Goal: Information Seeking & Learning: Learn about a topic

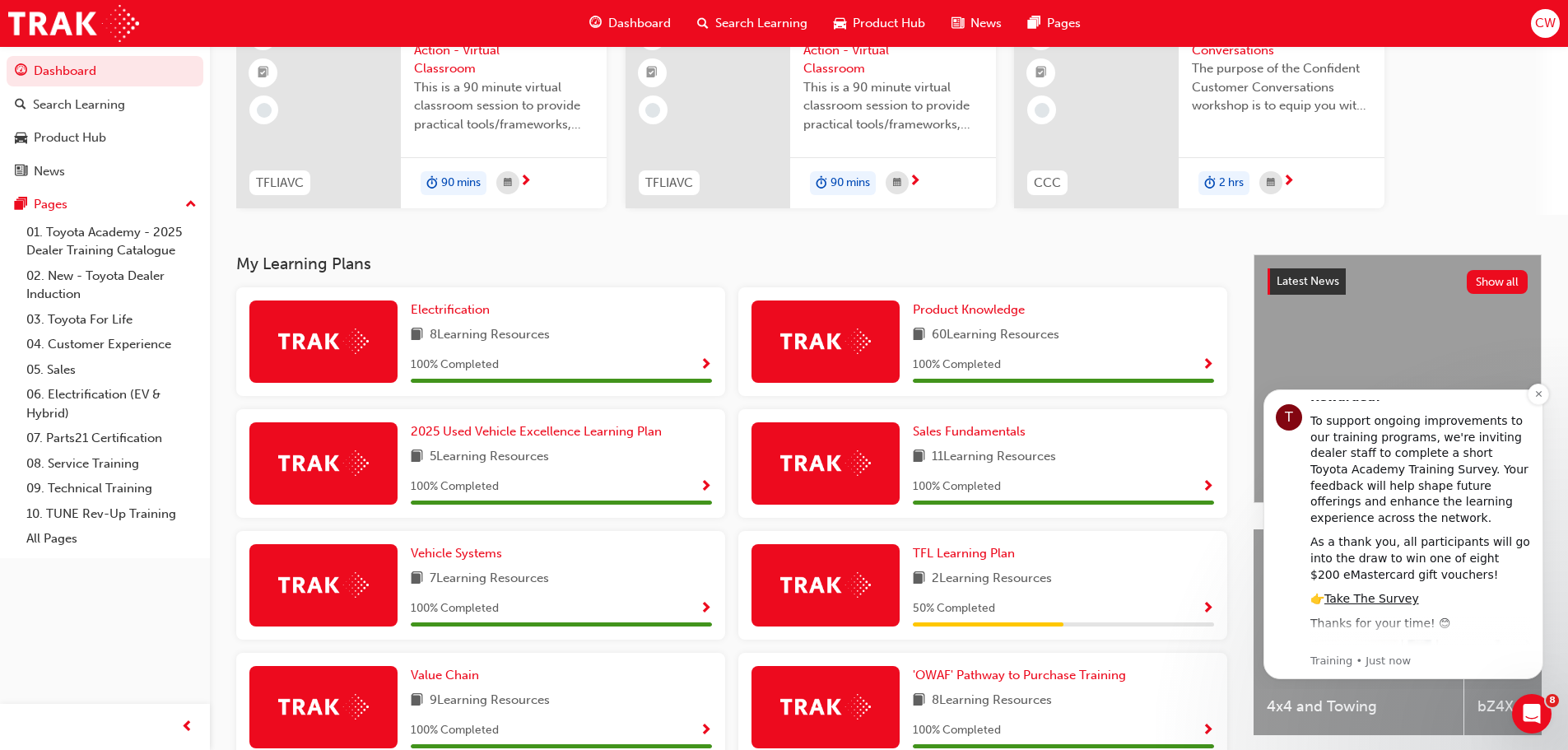
scroll to position [134, 0]
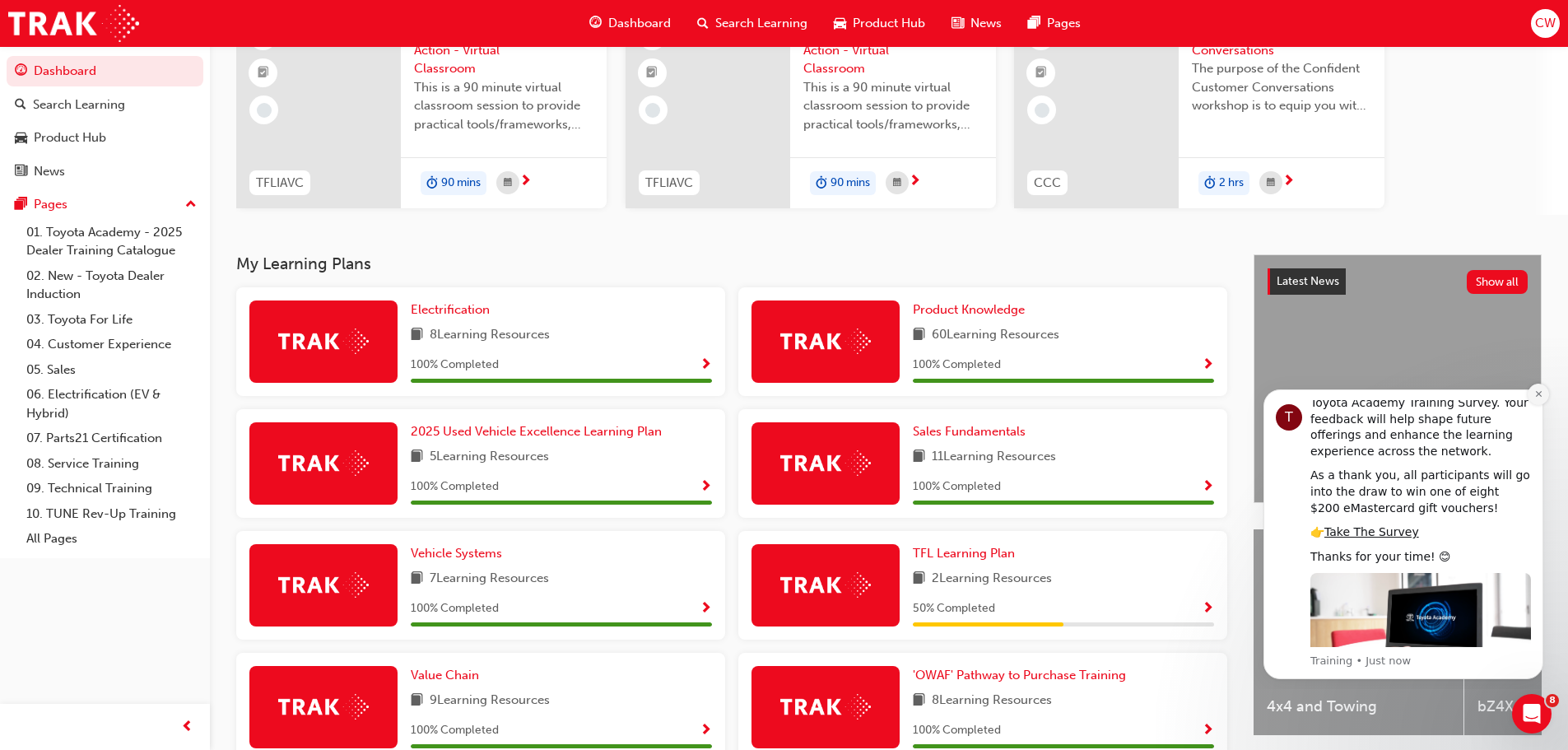
click at [1537, 396] on icon "Dismiss notification" at bounding box center [1538, 394] width 6 height 6
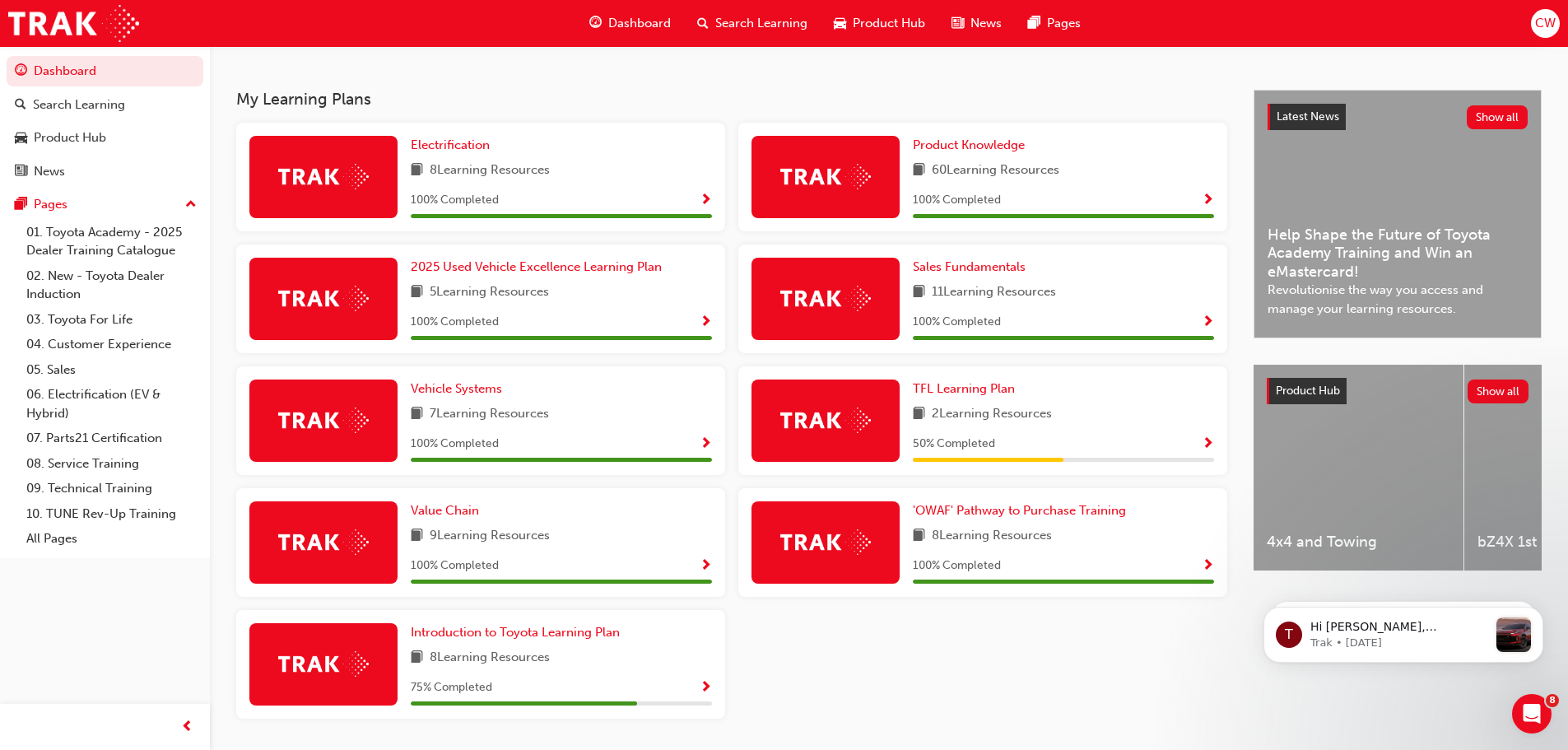
scroll to position [379, 0]
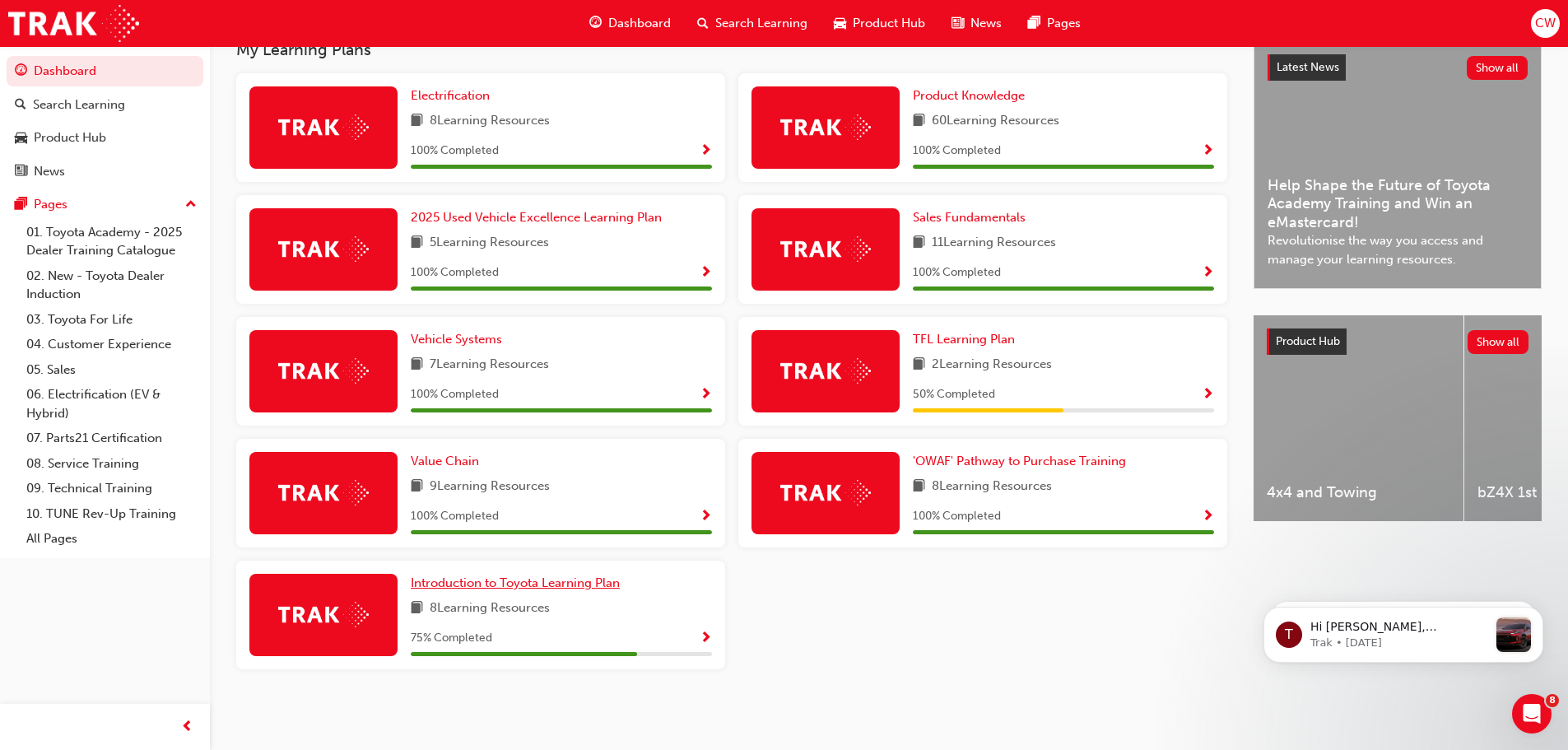
click at [507, 580] on span "Introduction to Toyota Learning Plan" at bounding box center [515, 582] width 209 height 15
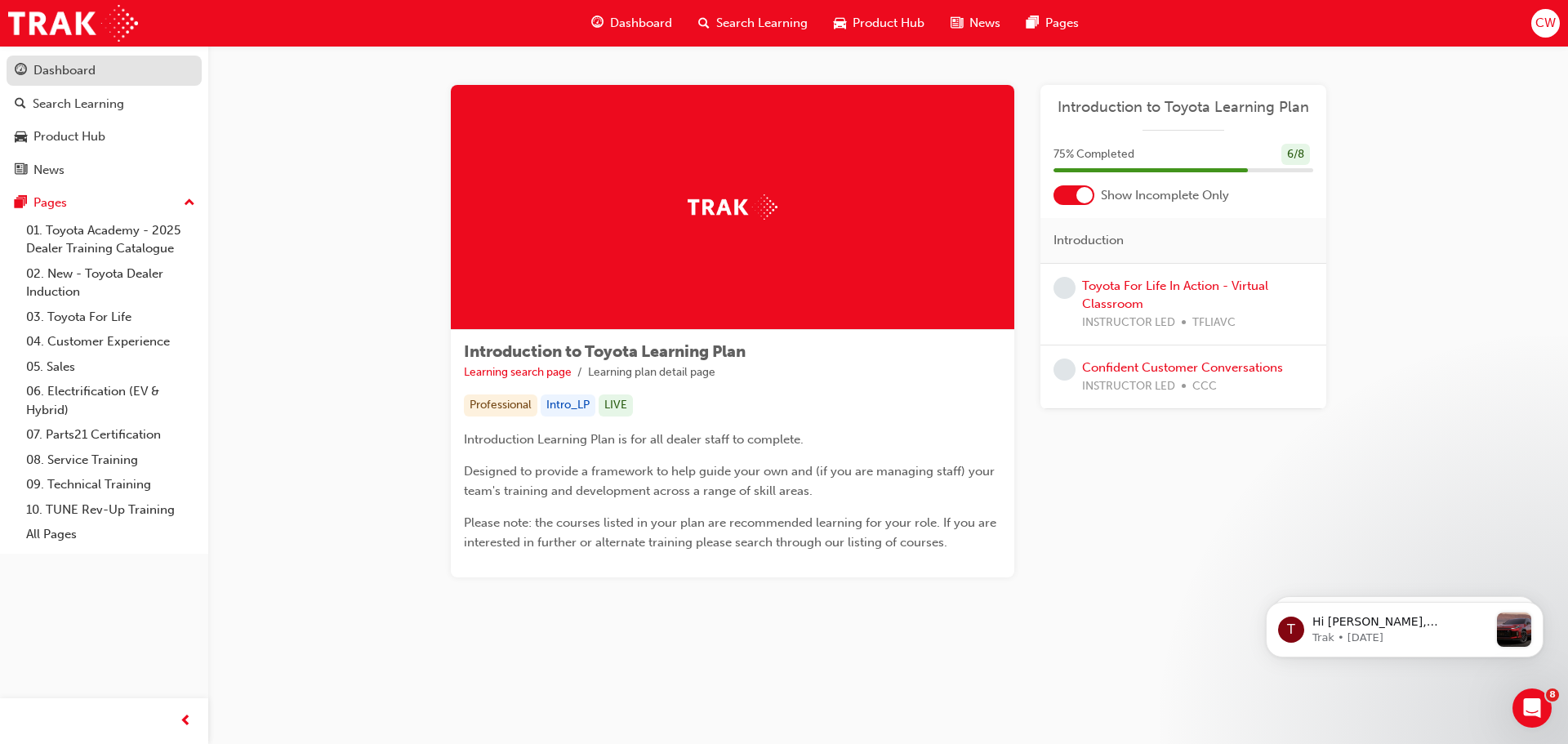
click at [58, 74] on div "Dashboard" at bounding box center [64, 70] width 62 height 18
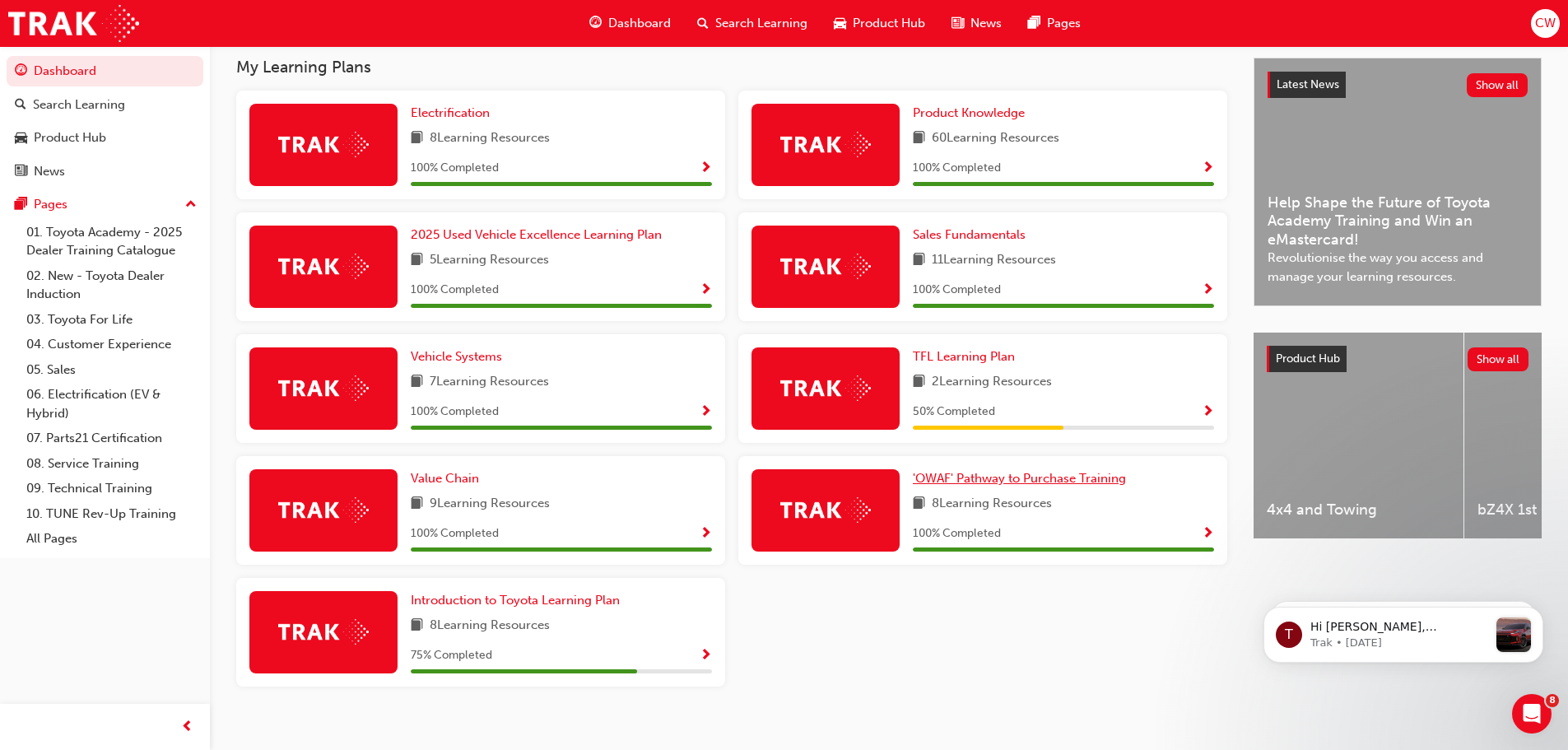
scroll to position [379, 0]
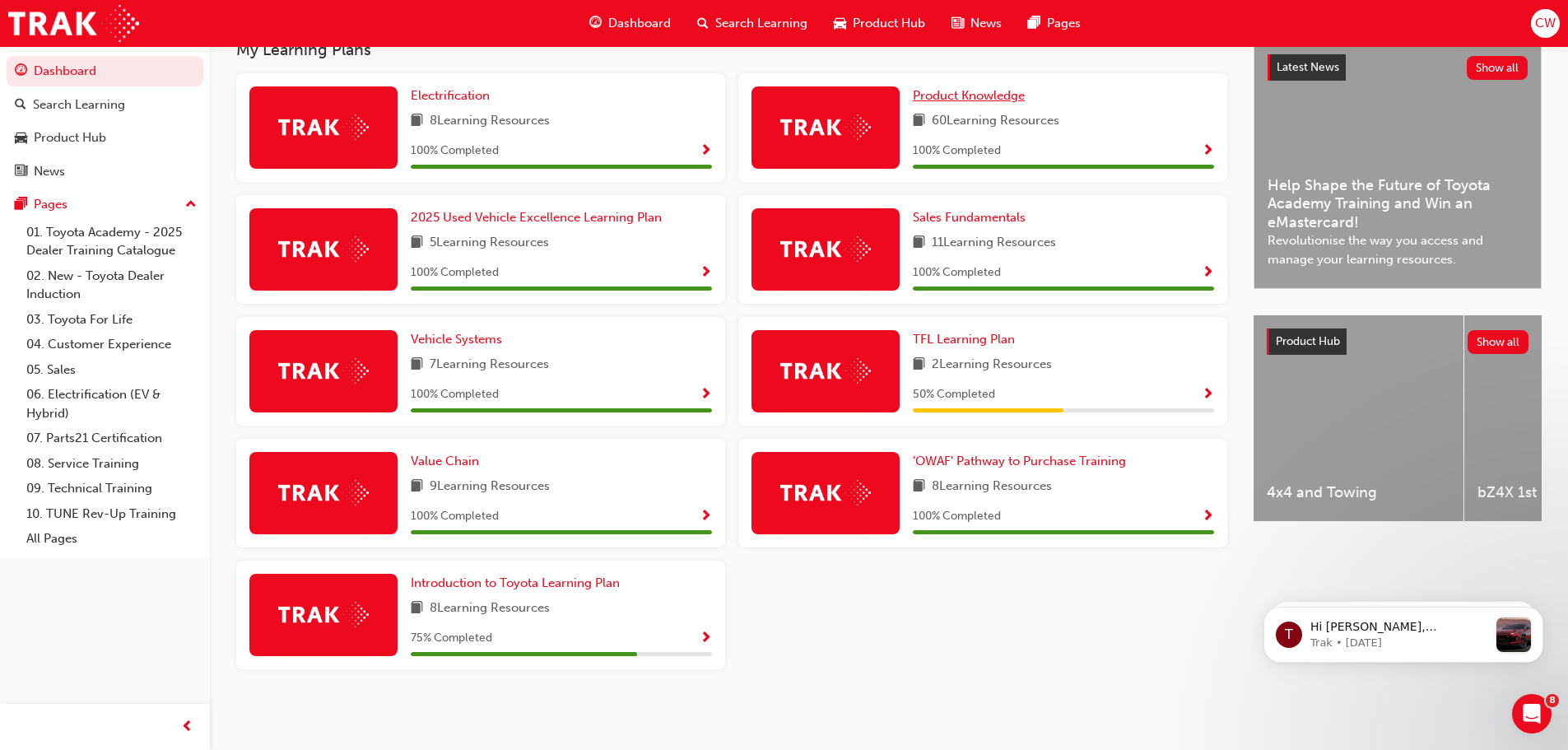
click at [962, 91] on span "Product Knowledge" at bounding box center [969, 95] width 112 height 15
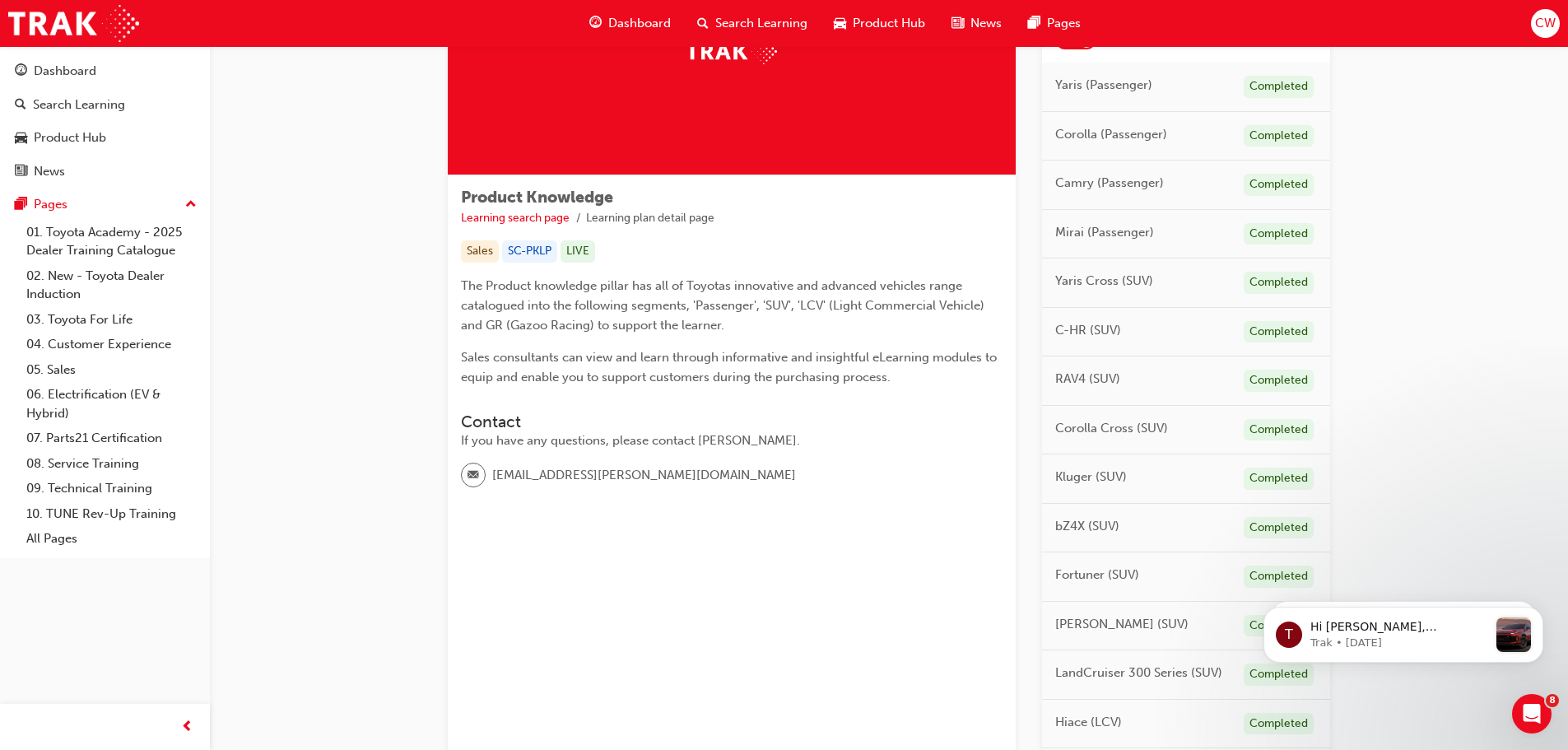
scroll to position [164, 0]
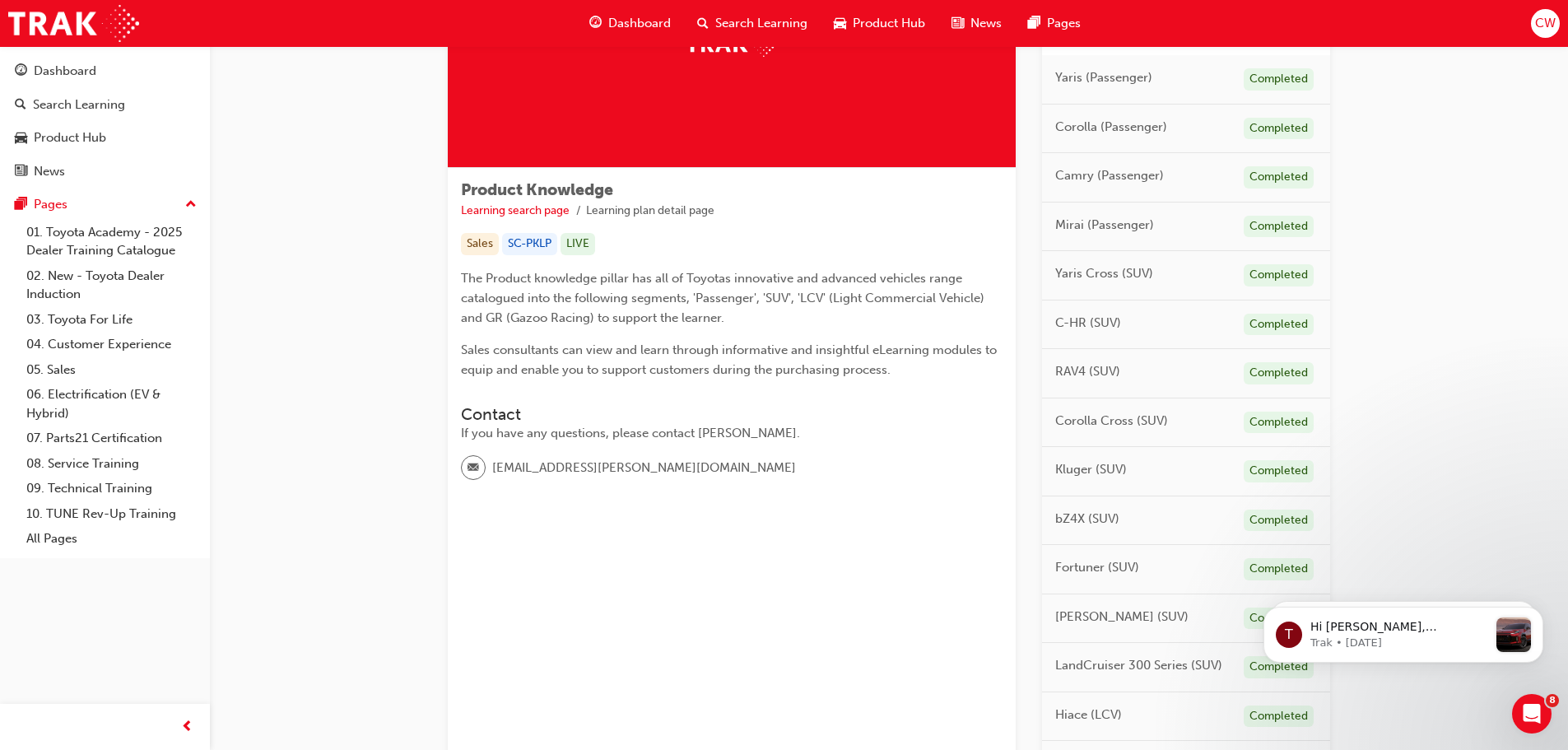
click at [1091, 376] on span "RAV4 (SUV)" at bounding box center [1088, 371] width 65 height 19
click at [1085, 375] on span "RAV4 (SUV)" at bounding box center [1088, 371] width 65 height 19
click at [1216, 375] on div "RAV4 (SUV) Completed" at bounding box center [1186, 374] width 288 height 49
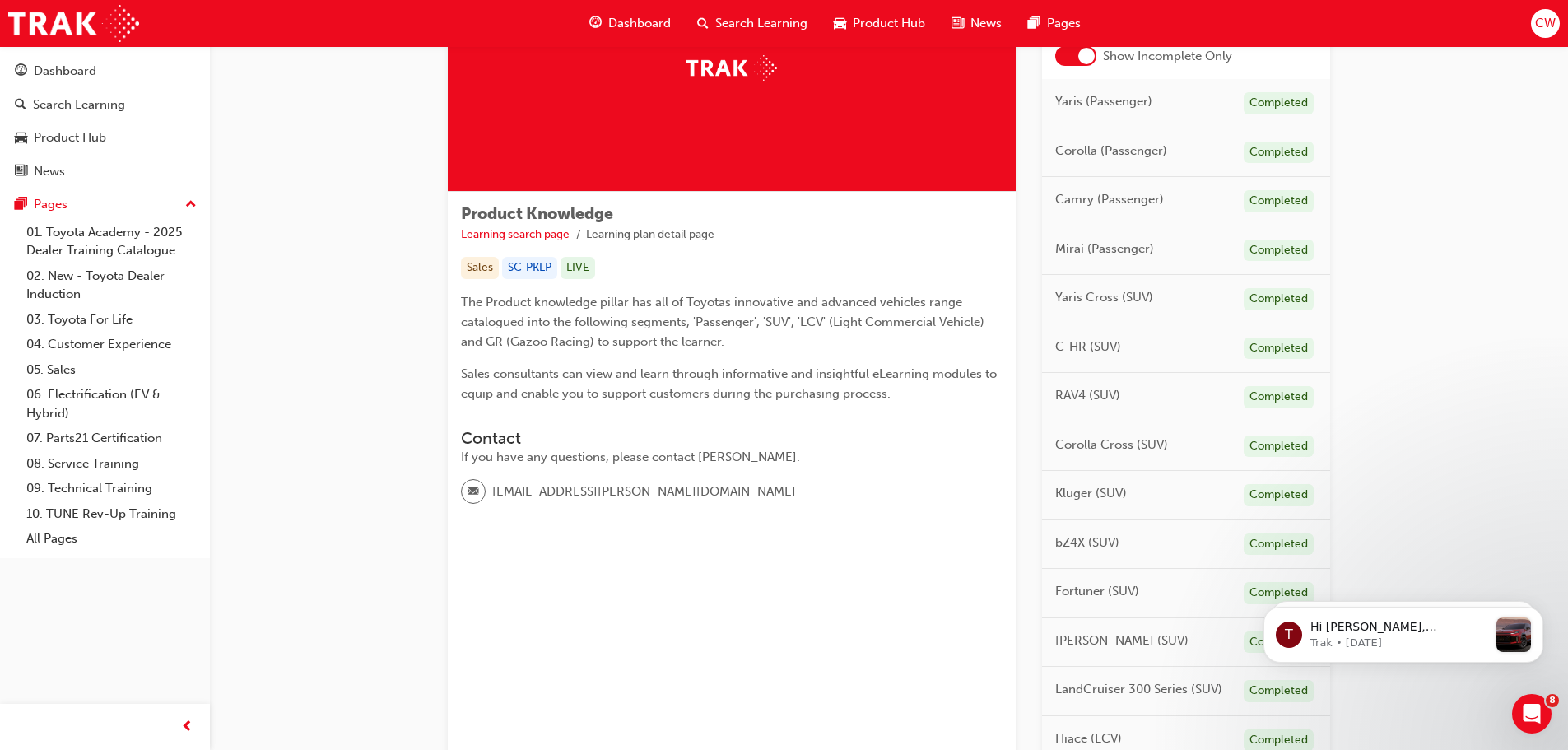
scroll to position [0, 0]
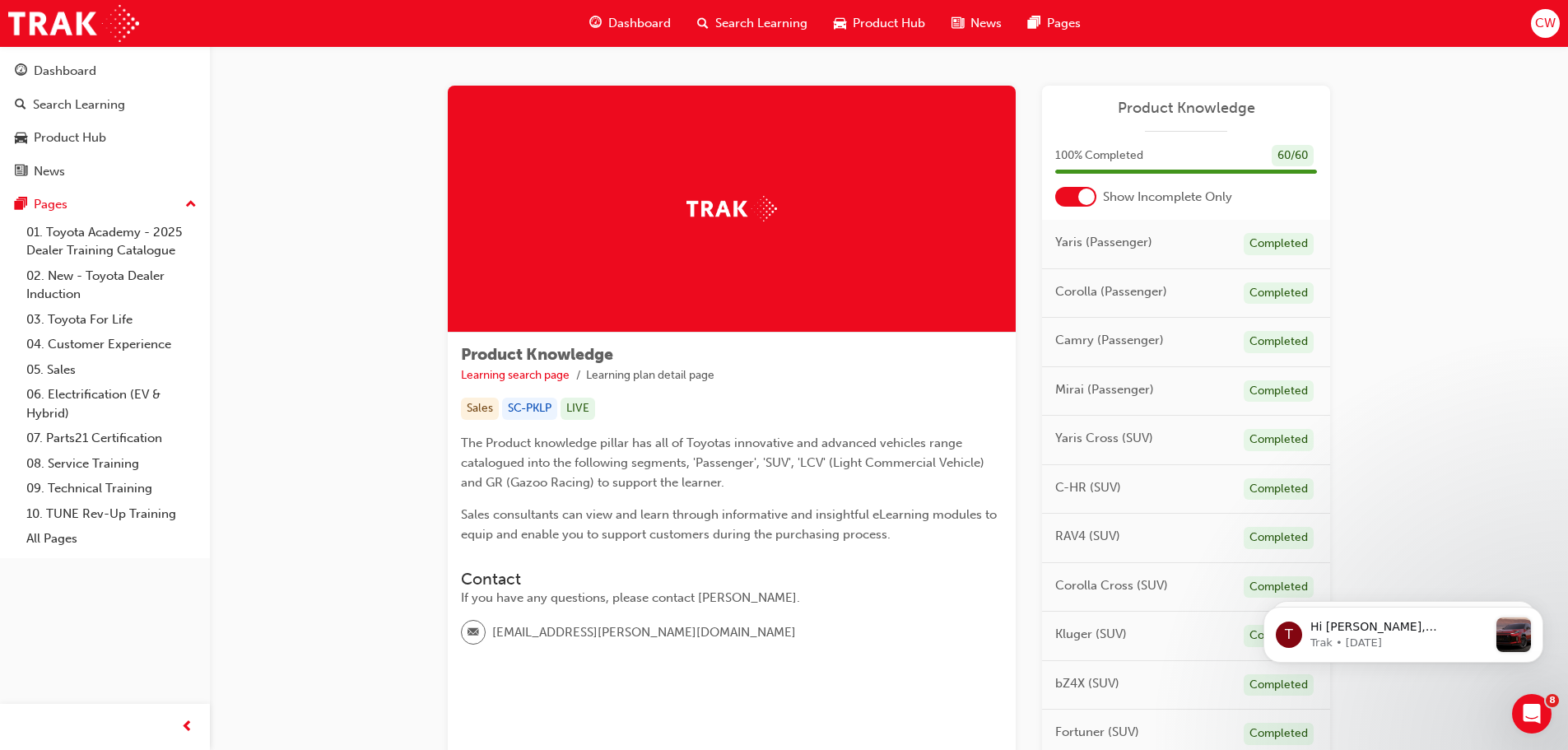
click at [719, 22] on span "Search Learning" at bounding box center [761, 23] width 92 height 19
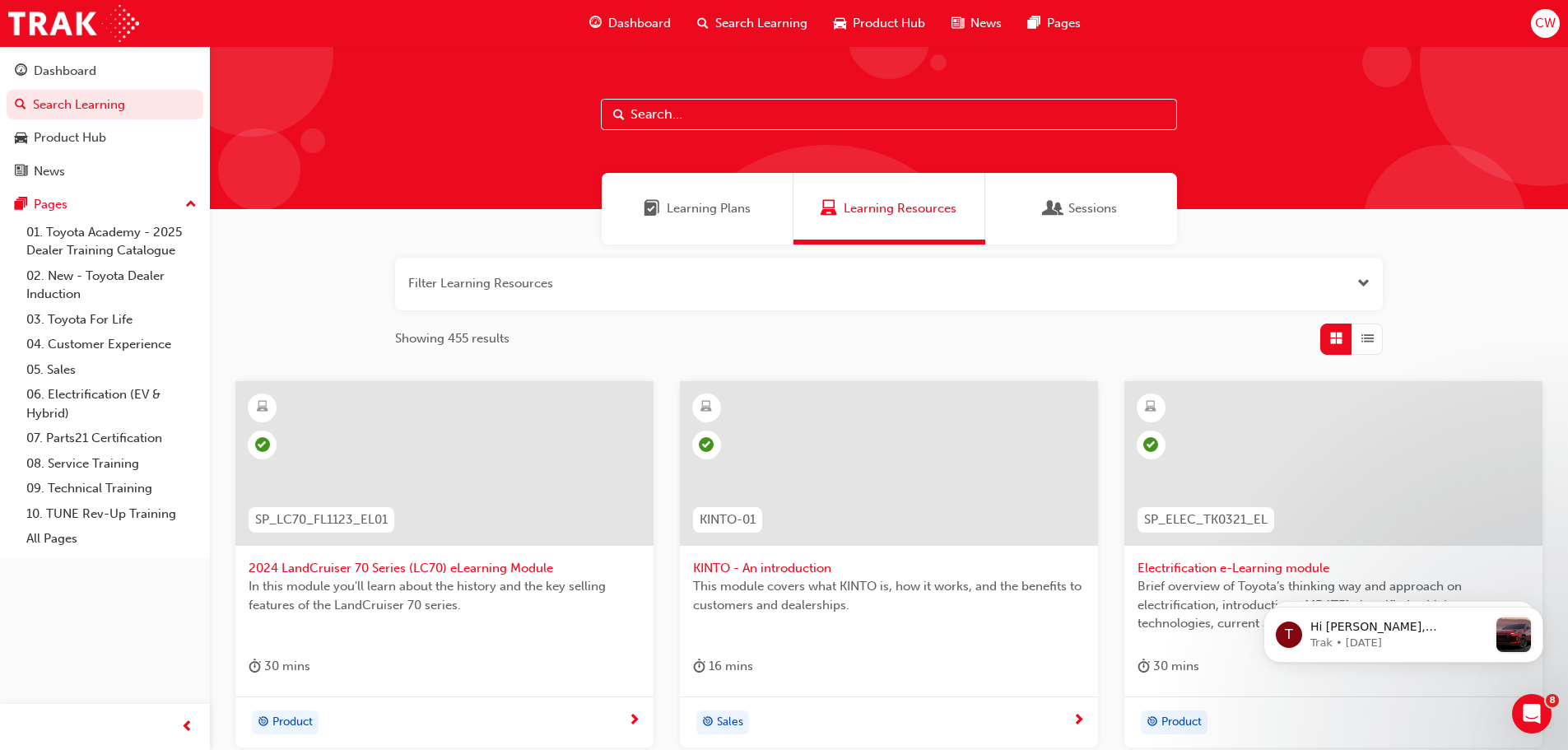
click at [744, 117] on input "text" at bounding box center [889, 114] width 576 height 31
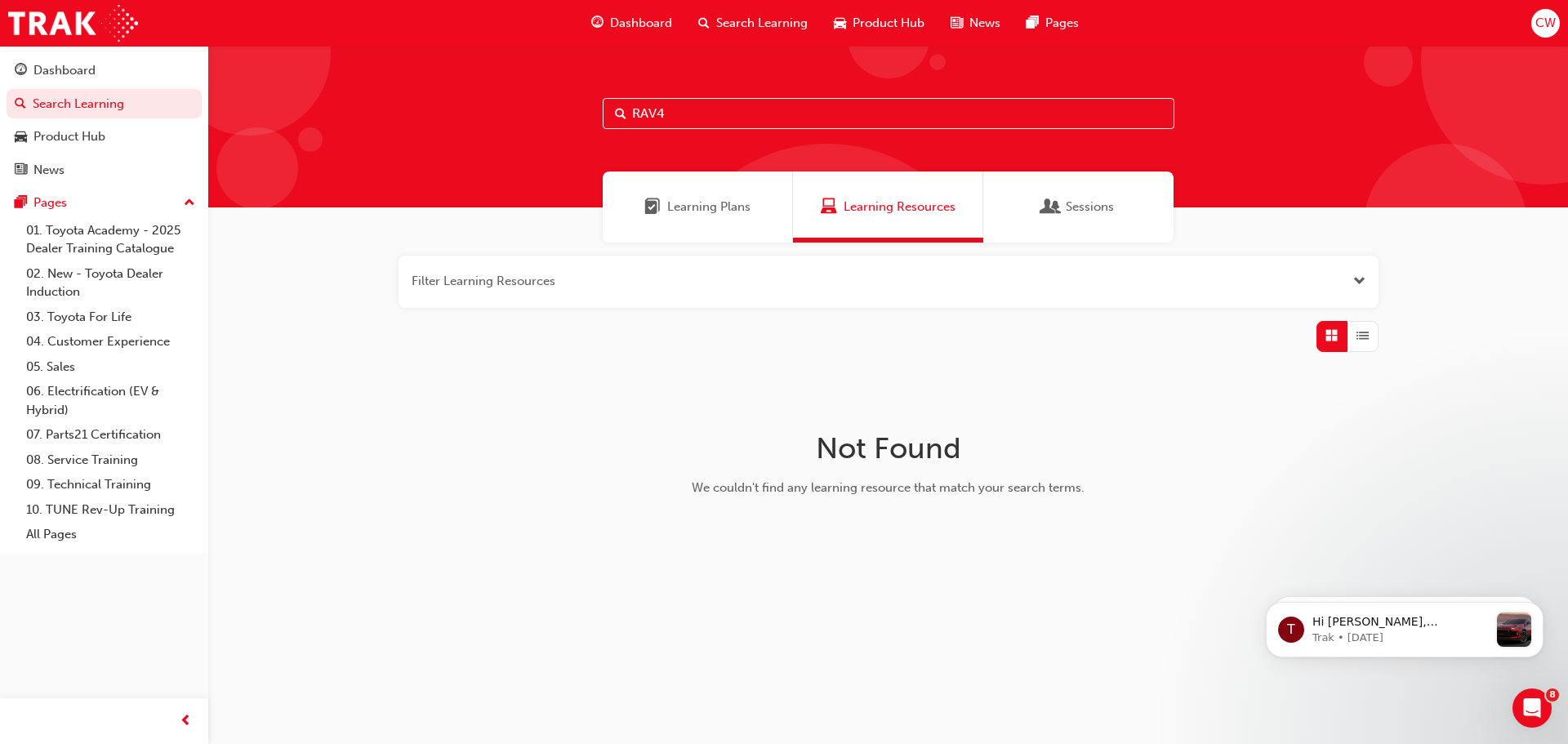
type input "RAV4"
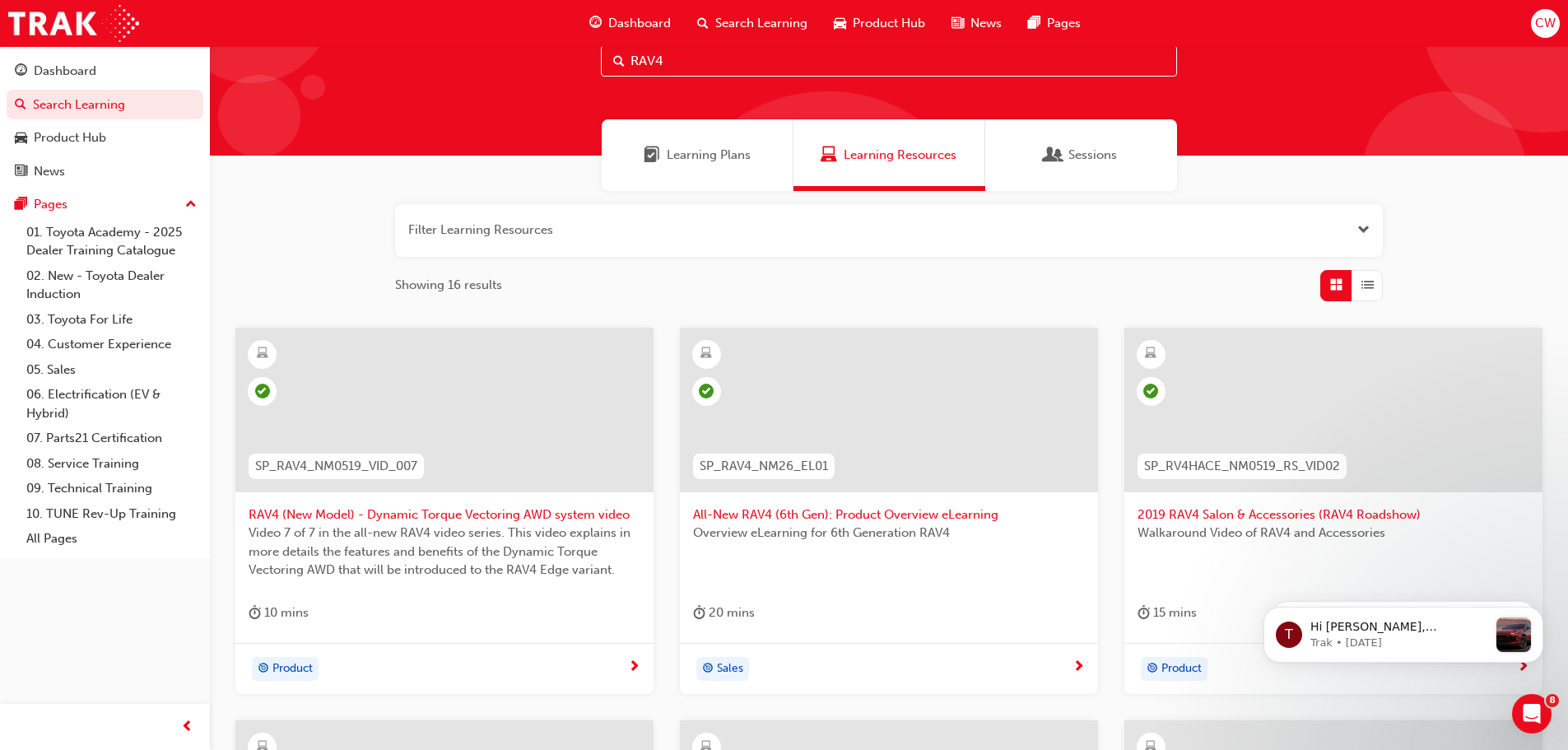
scroll to position [82, 0]
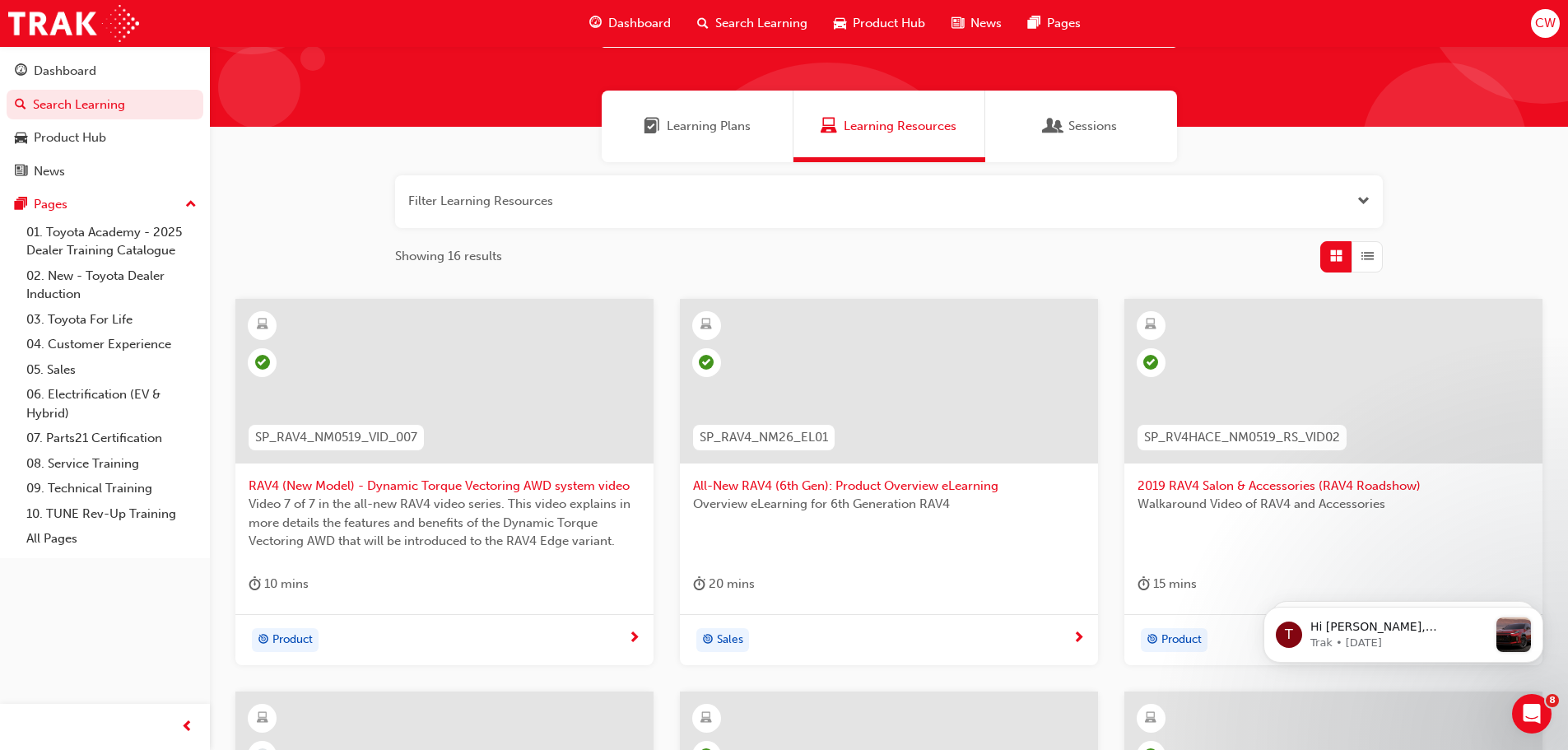
click at [882, 487] on span "All-New RAV4 (6th Gen): Product Overview eLearning" at bounding box center [890, 486] width 392 height 19
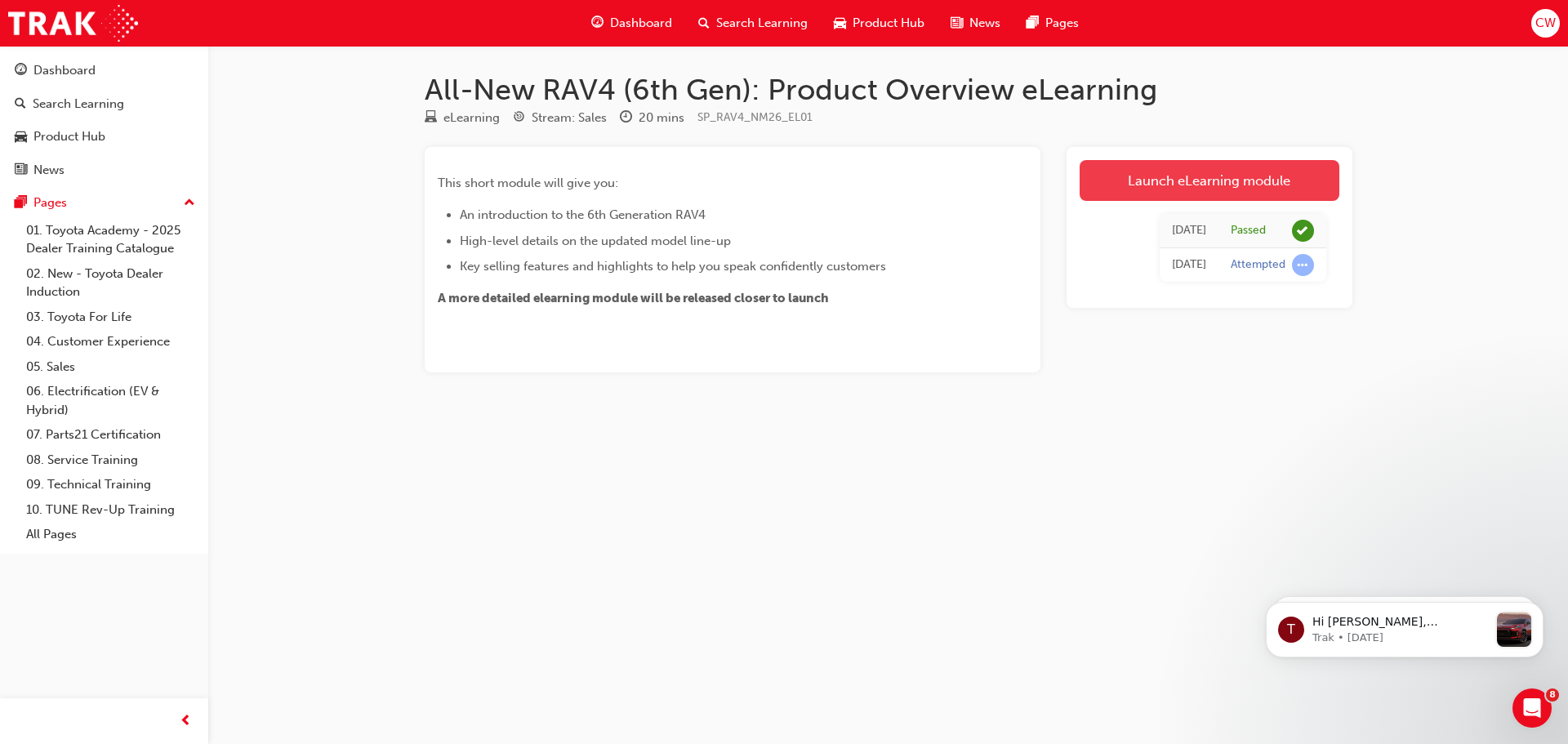
click at [1160, 175] on link "Launch eLearning module" at bounding box center [1210, 181] width 259 height 41
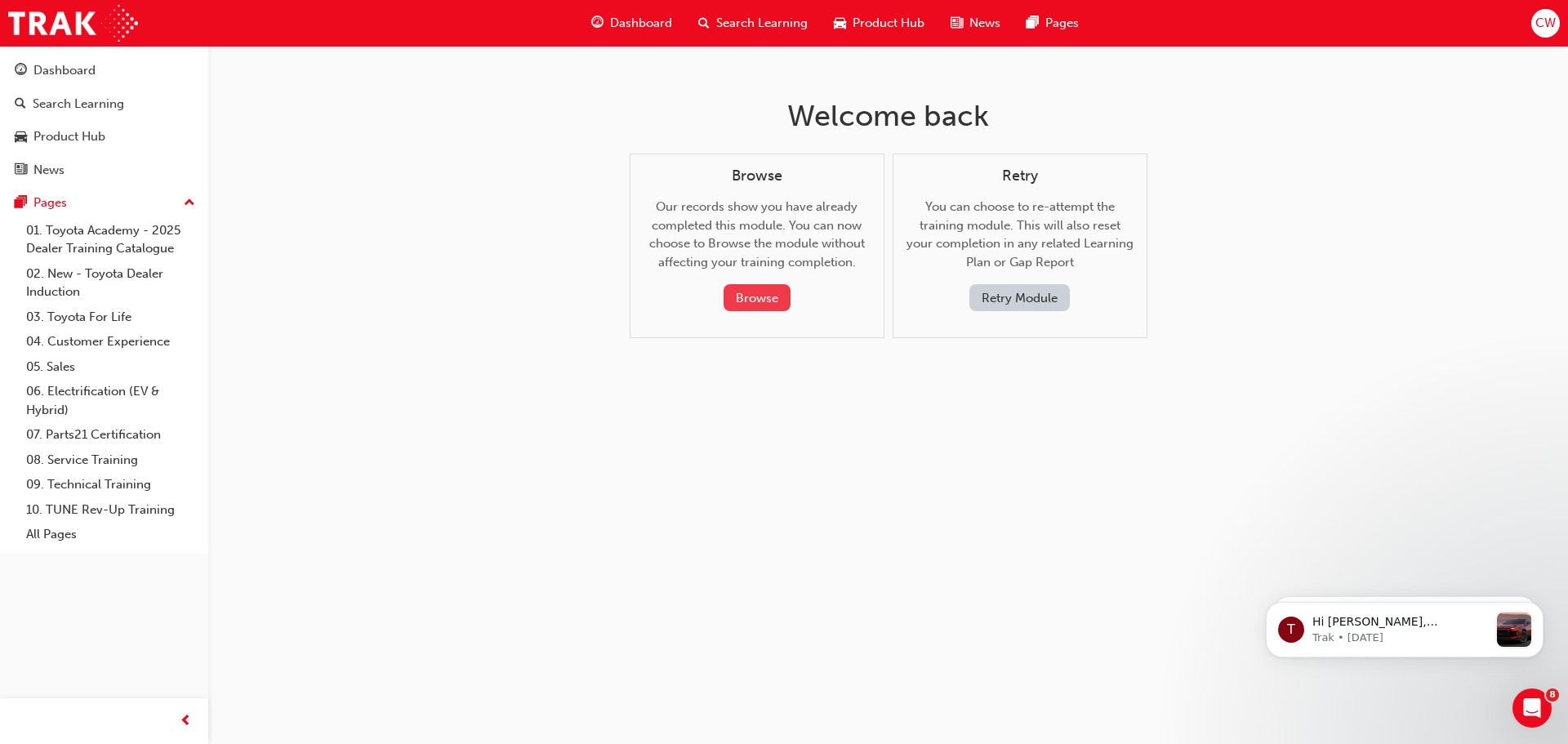
click at [755, 294] on button "Browse" at bounding box center [757, 297] width 67 height 27
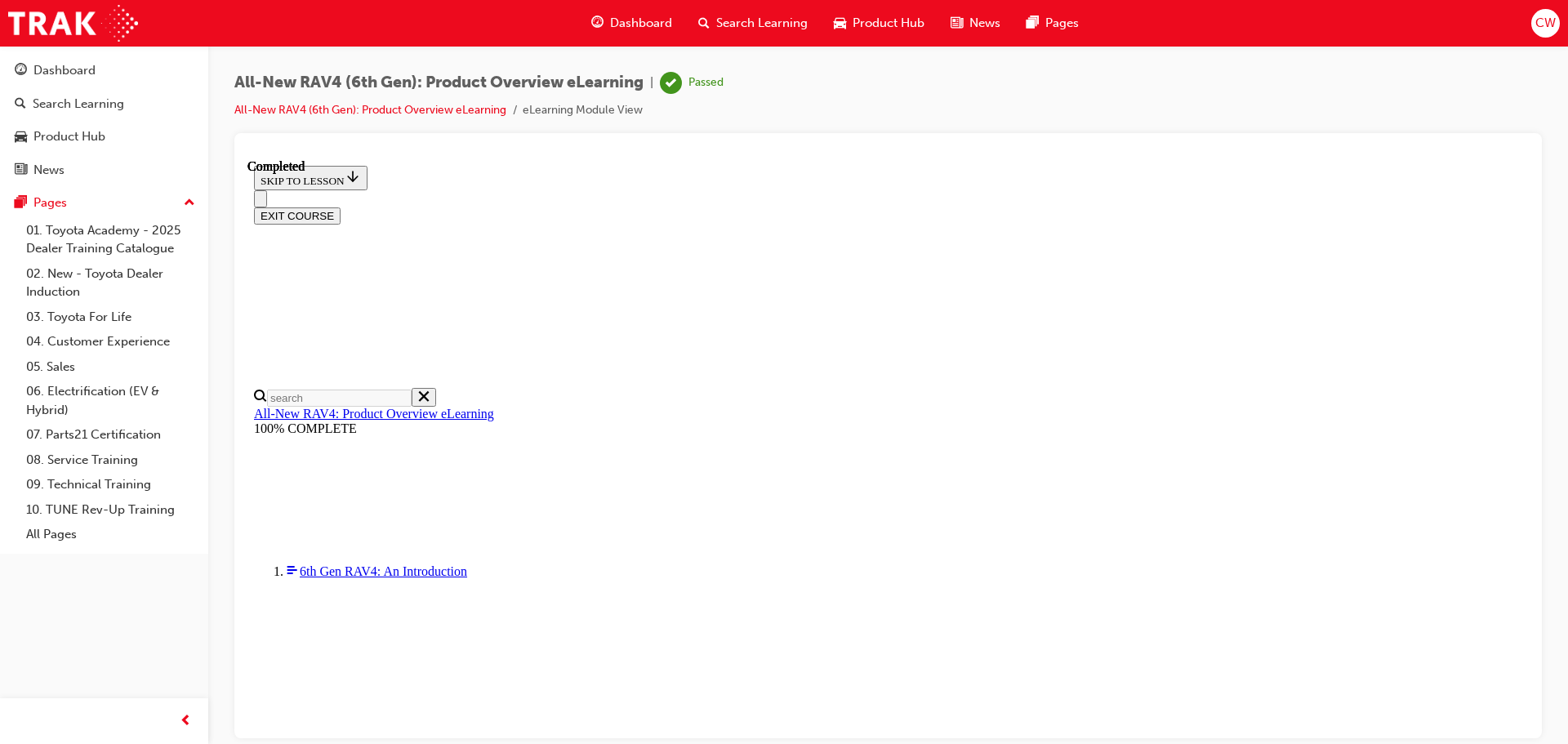
scroll to position [51, 0]
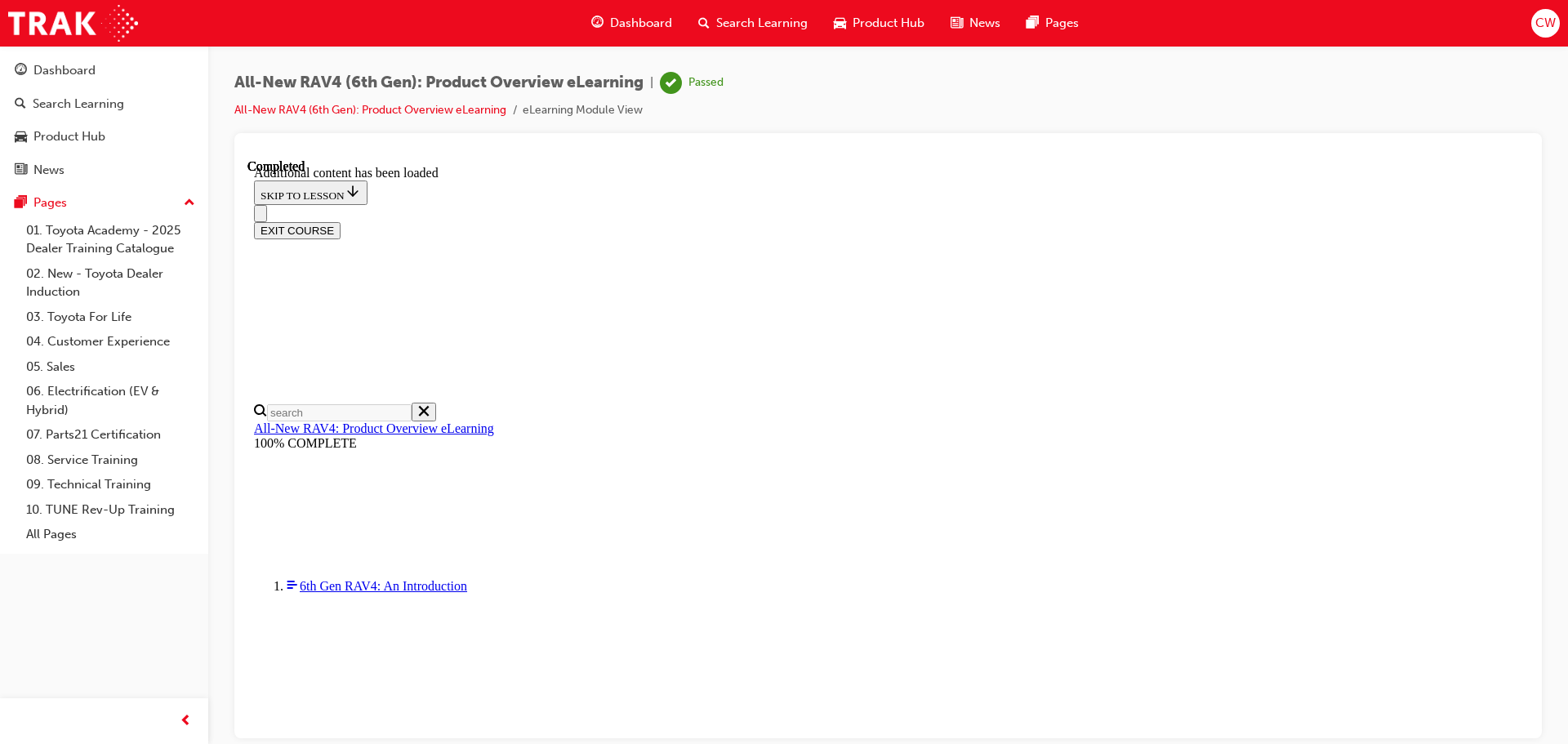
scroll to position [605, 0]
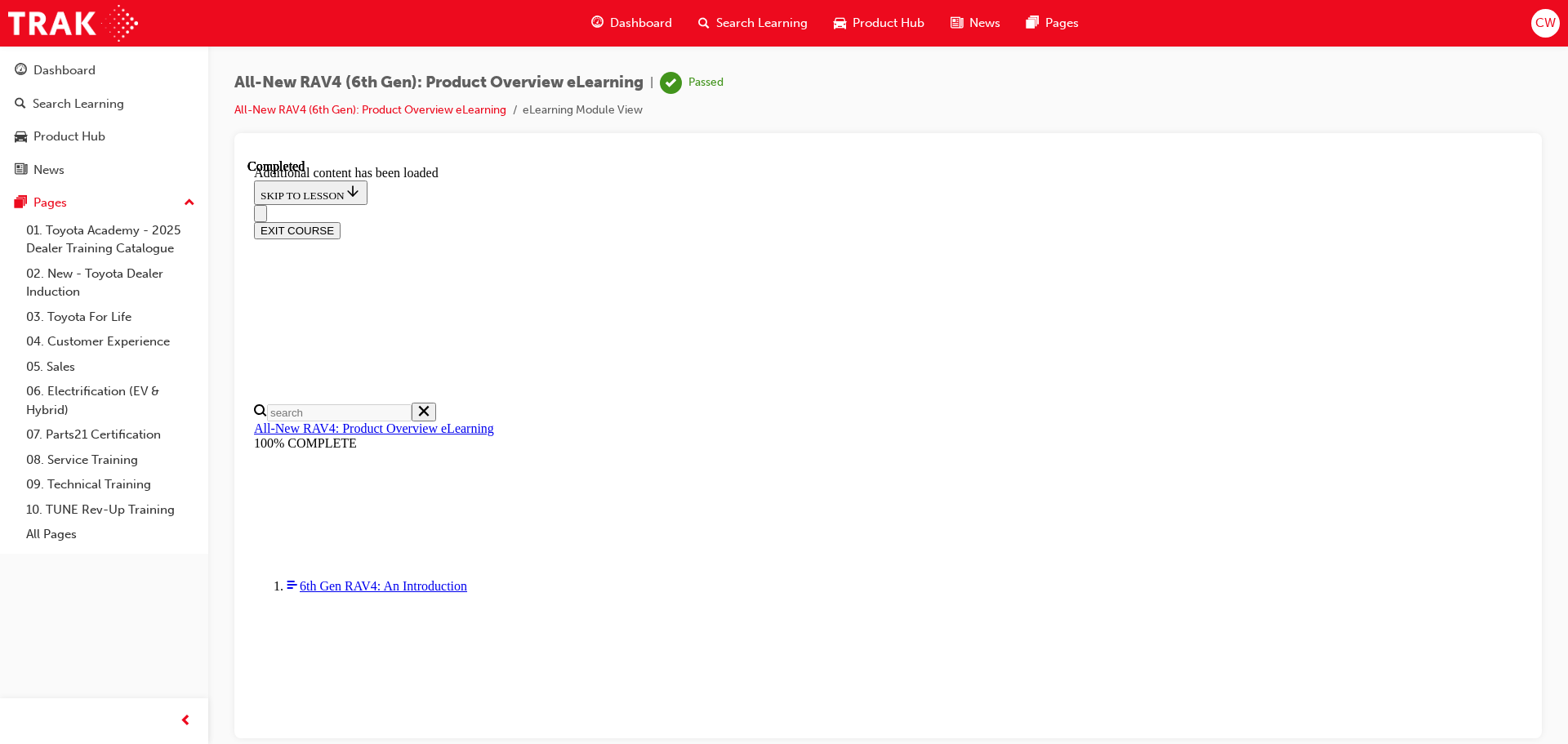
scroll to position [2180, 0]
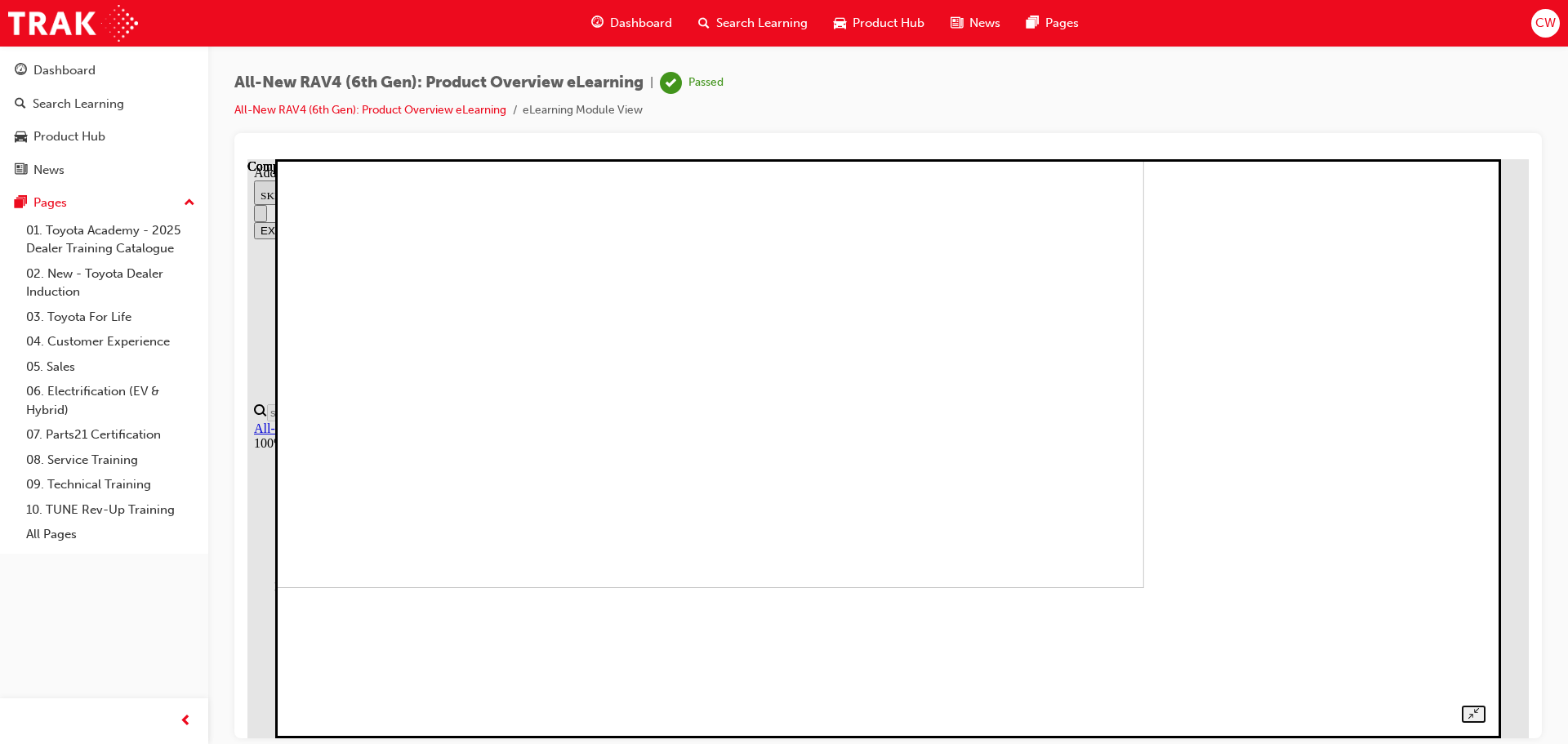
click at [755, 248] on img at bounding box center [558, 297] width 1171 height 579
